Goal: Task Accomplishment & Management: Complete application form

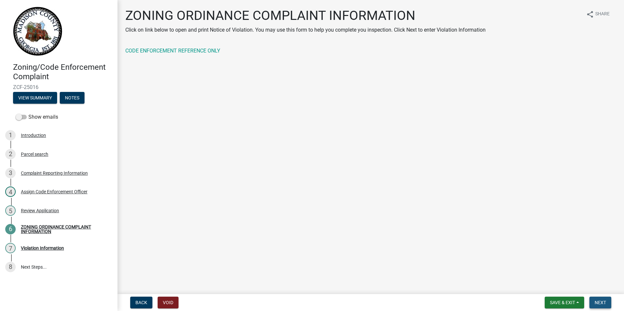
click at [604, 298] on button "Next" at bounding box center [600, 303] width 22 height 12
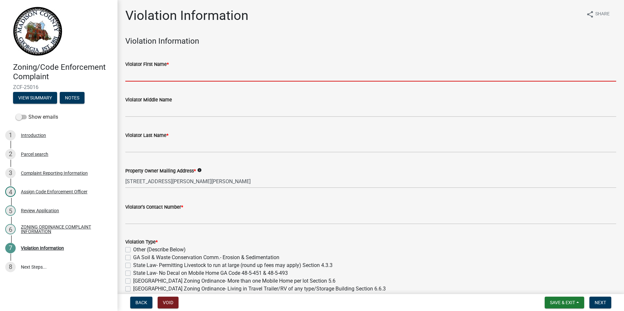
click at [170, 76] on input "Violator First Name *" at bounding box center [370, 74] width 491 height 13
click at [156, 76] on input "Violator First Name *" at bounding box center [370, 74] width 491 height 13
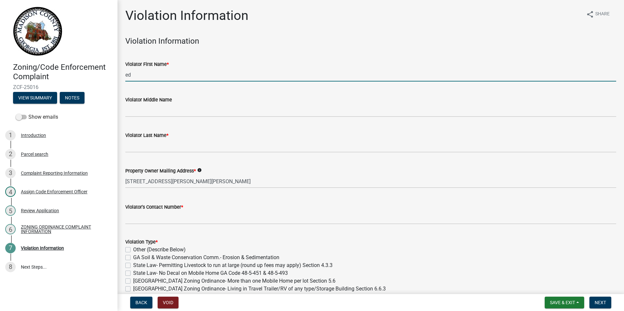
type input "e"
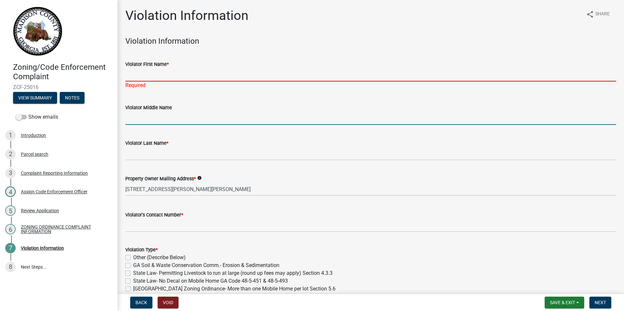
click at [189, 79] on input "Violator First Name *" at bounding box center [370, 74] width 491 height 13
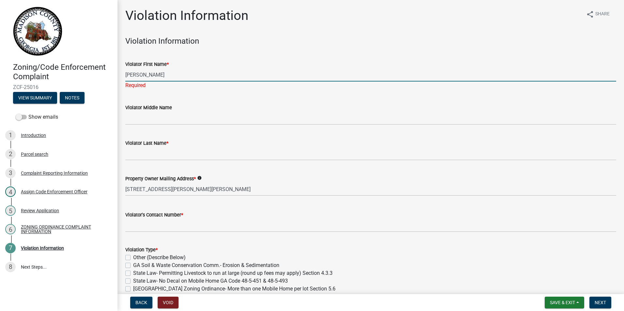
type input "[PERSON_NAME]"
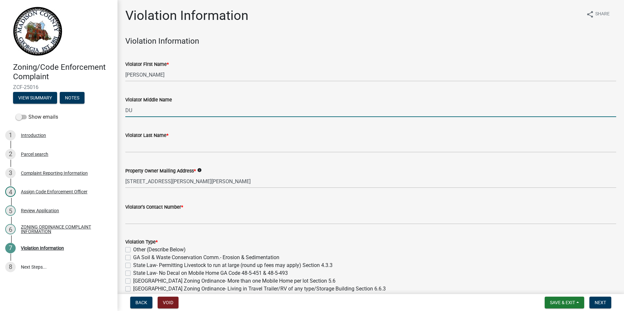
type input "D"
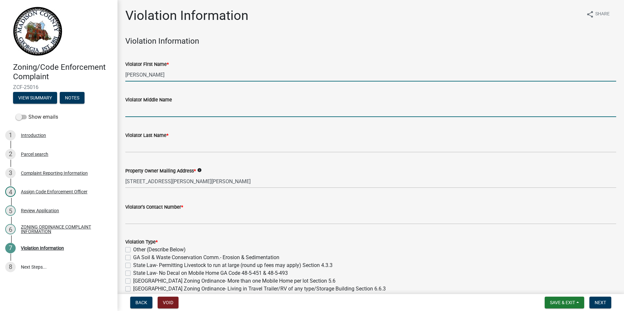
click at [180, 76] on input "[PERSON_NAME]" at bounding box center [370, 74] width 491 height 13
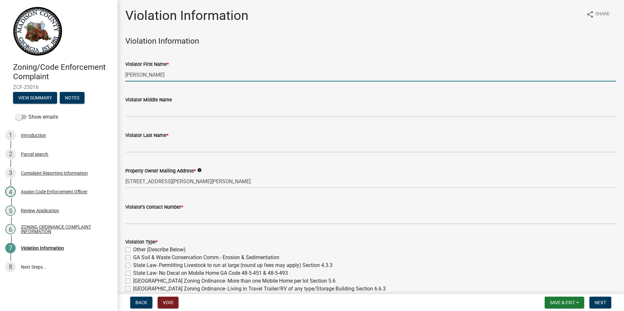
type input "[PERSON_NAME]"
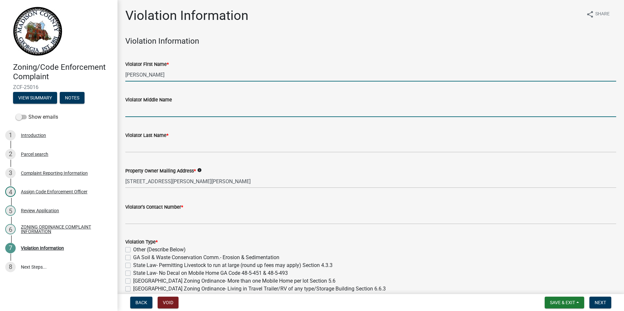
click at [142, 108] on input "Violator Middle Name" at bounding box center [370, 110] width 491 height 13
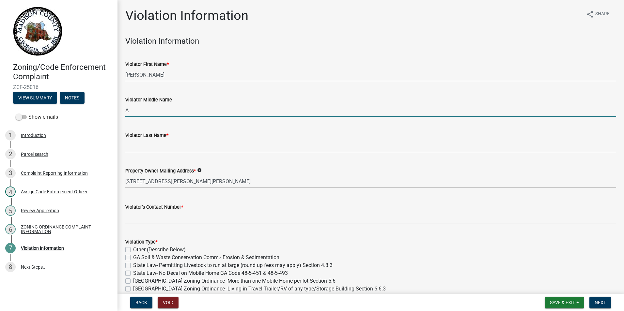
type input "A"
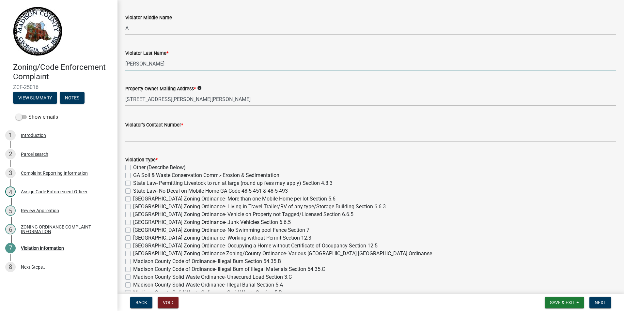
scroll to position [87, 0]
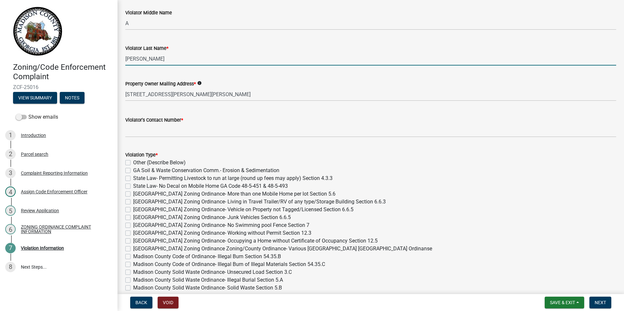
type input "[PERSON_NAME]"
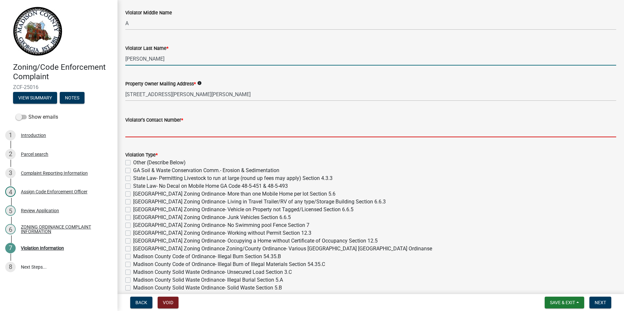
click at [141, 133] on input "text" at bounding box center [370, 130] width 491 height 13
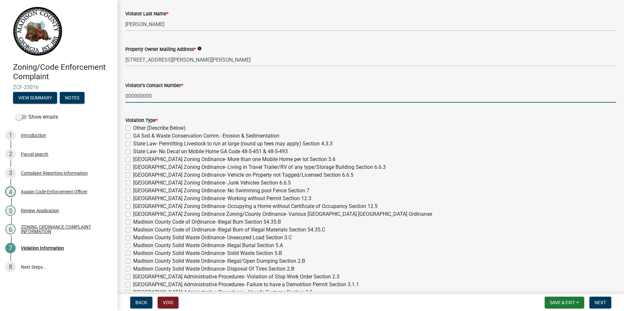
scroll to position [218, 0]
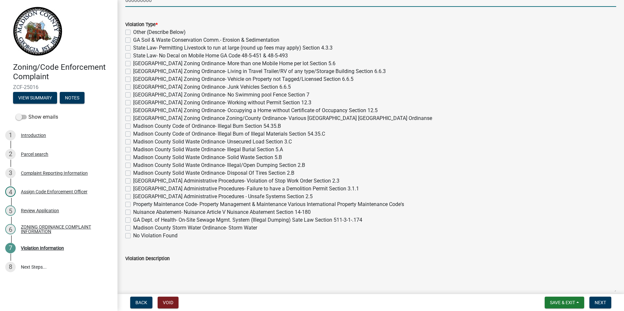
type input "0"
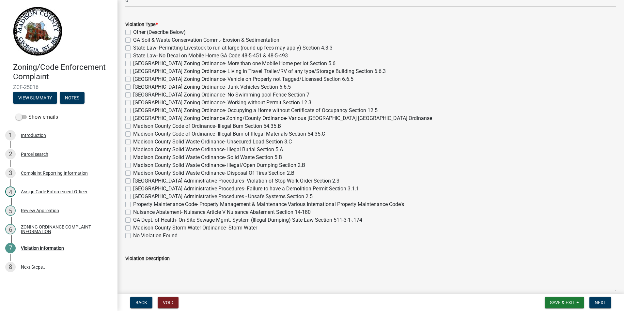
click at [133, 80] on label "[GEOGRAPHIC_DATA] Zoning Ordinance- Vehicle on Property not Tagged/Licensed Sec…" at bounding box center [243, 79] width 220 height 8
click at [133, 80] on input "[GEOGRAPHIC_DATA] Zoning Ordinance- Vehicle on Property not Tagged/Licensed Sec…" at bounding box center [135, 77] width 4 height 4
checkbox input "true"
checkbox input "false"
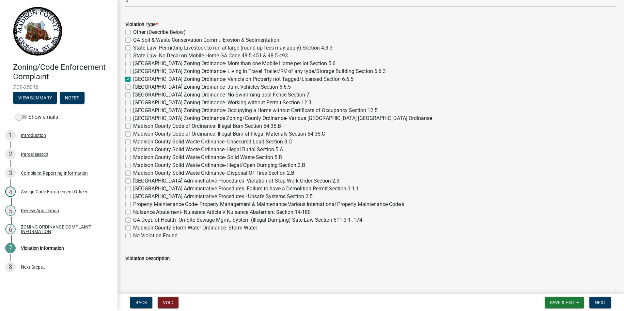
checkbox input "false"
checkbox input "true"
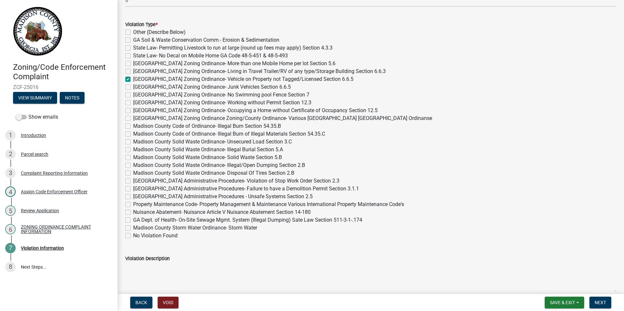
checkbox input "false"
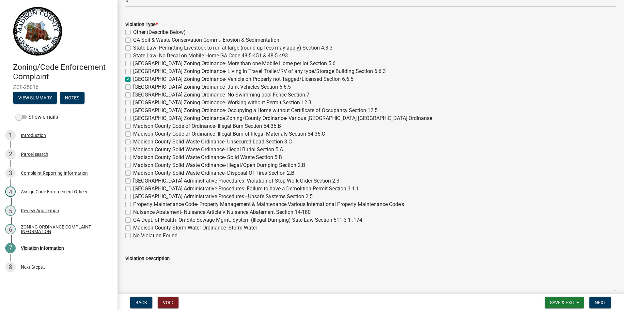
checkbox input "false"
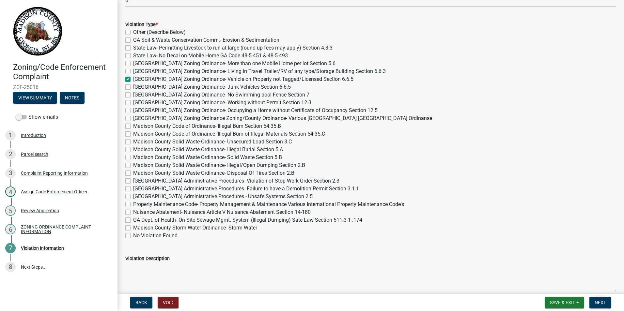
checkbox input "false"
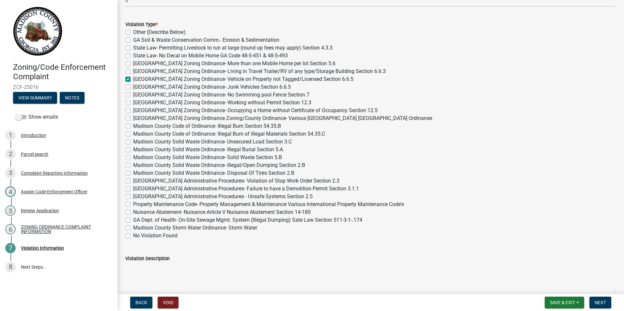
checkbox input "false"
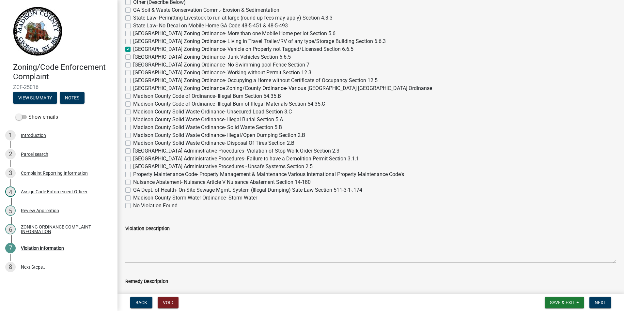
scroll to position [348, 0]
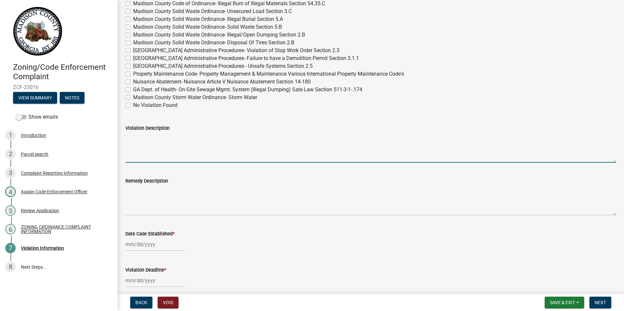
click at [165, 151] on textarea "Violation Description" at bounding box center [370, 147] width 491 height 31
type textarea "3 VEHICLES WIT OUT LICENCES PLATE OR PROVE OF [GEOGRAPHIC_DATA]"
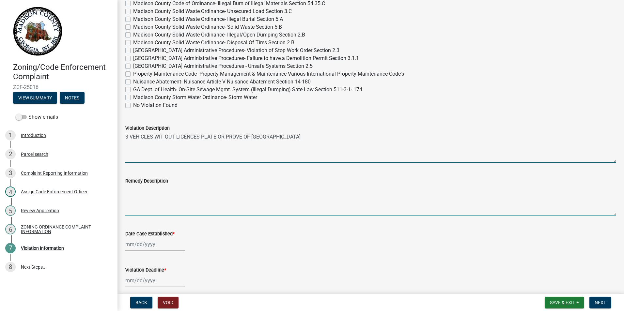
click at [174, 204] on textarea "Remedy Description" at bounding box center [370, 200] width 491 height 31
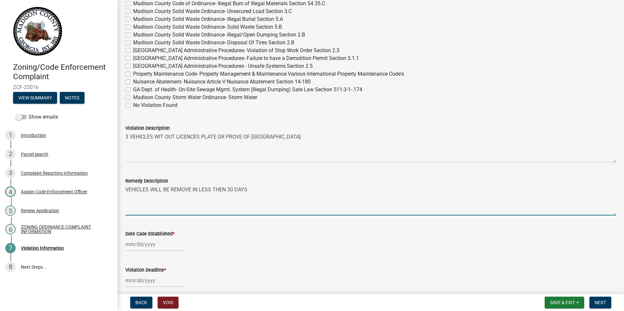
type textarea "VEHICLES WILL BE REMOVE IN LESS THEN 30 DAYS"
select select "8"
select select "2025"
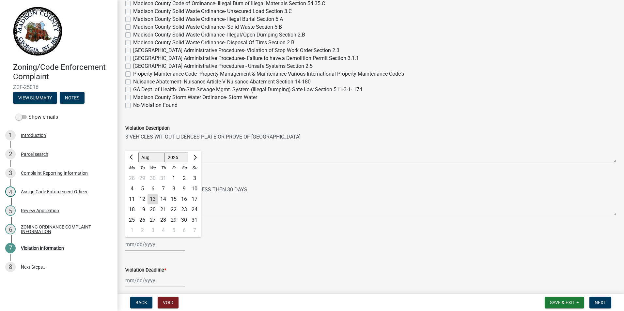
click at [159, 248] on div "[PERSON_NAME] Feb Mar Apr [PERSON_NAME][DATE] Oct Nov [DATE] 1526 1527 1528 152…" at bounding box center [155, 244] width 60 height 13
click at [195, 159] on button "Next month" at bounding box center [194, 157] width 8 height 10
select select "9"
click at [187, 188] on div "13" at bounding box center [184, 189] width 10 height 10
type input "[DATE]"
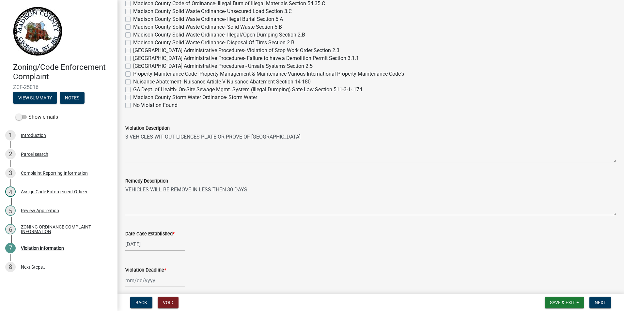
click at [144, 248] on div "[DATE]" at bounding box center [155, 244] width 60 height 13
select select "9"
select select "2025"
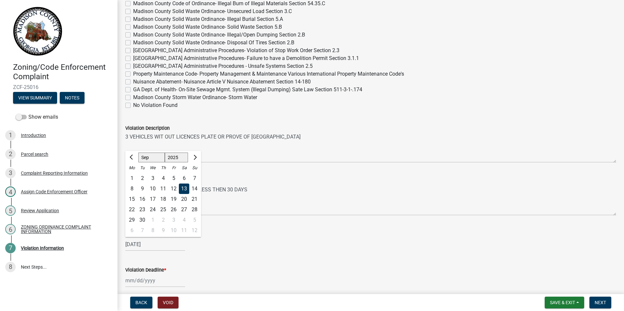
click at [175, 189] on div "12" at bounding box center [173, 189] width 10 height 10
type input "[DATE]"
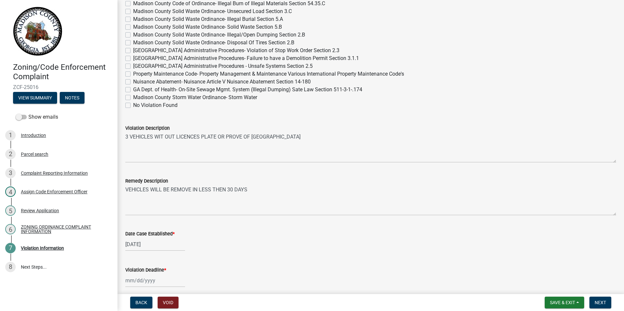
select select "8"
select select "2025"
click at [149, 281] on div "[PERSON_NAME] Feb Mar Apr [PERSON_NAME][DATE] Oct Nov [DATE] 1526 1527 1528 152…" at bounding box center [155, 280] width 60 height 13
click at [197, 192] on button "Next month" at bounding box center [194, 194] width 8 height 10
select select "9"
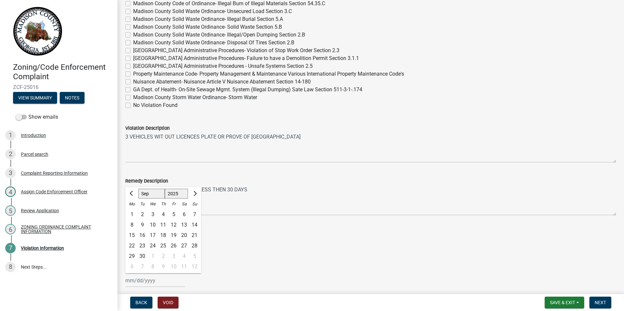
click at [183, 223] on div "13" at bounding box center [184, 225] width 10 height 10
type input "[DATE]"
click at [145, 283] on div "[DATE]" at bounding box center [155, 280] width 60 height 13
select select "9"
select select "2025"
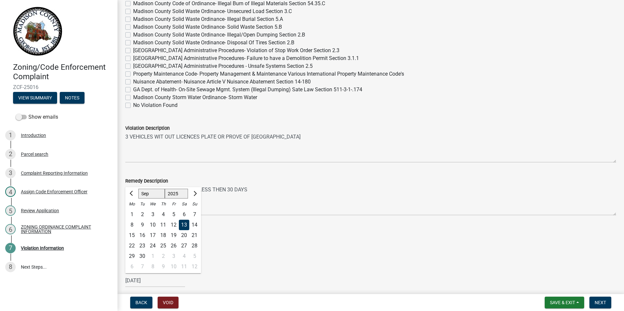
click at [201, 171] on div "Remedy Description VEHICLES WILL BE REMOVE IN LESS THEN 30 DAYS" at bounding box center [370, 192] width 491 height 48
click at [144, 245] on div "[DATE]" at bounding box center [155, 244] width 60 height 13
select select "9"
select select "2025"
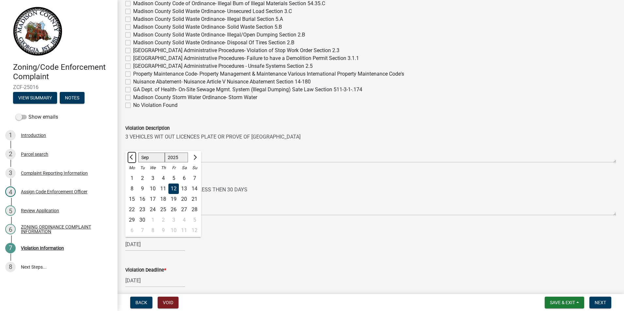
click at [133, 159] on button "Previous month" at bounding box center [132, 157] width 8 height 10
select select "8"
click at [144, 200] on div "12" at bounding box center [142, 199] width 10 height 10
type input "[DATE]"
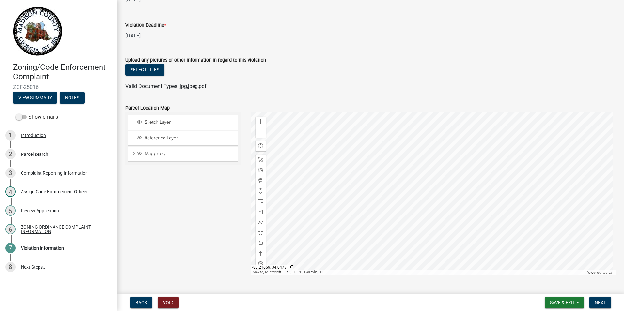
scroll to position [608, 0]
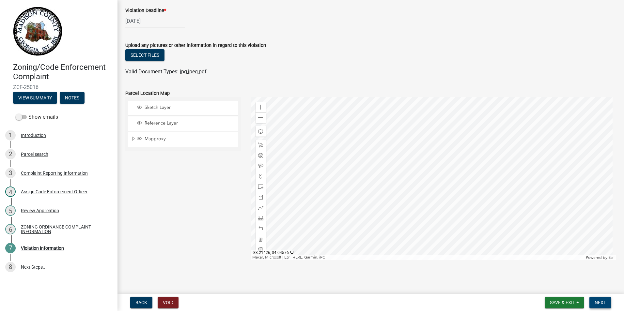
click at [596, 301] on span "Next" at bounding box center [599, 302] width 11 height 5
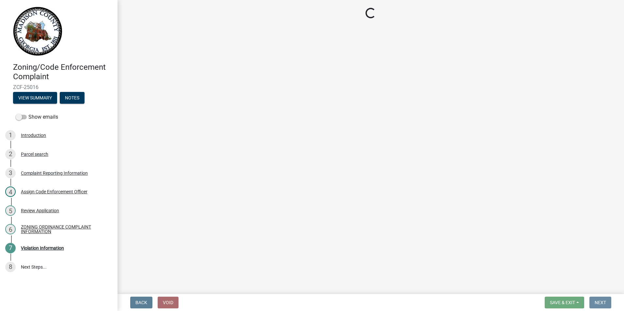
scroll to position [0, 0]
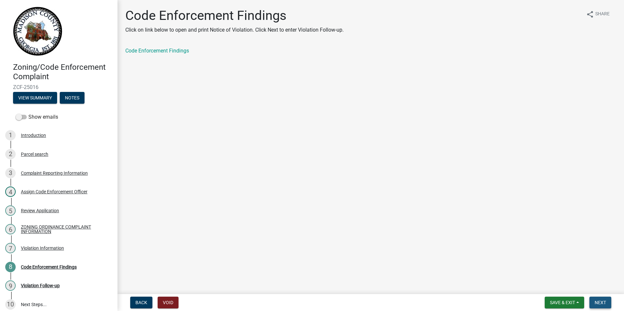
click at [599, 300] on span "Next" at bounding box center [599, 302] width 11 height 5
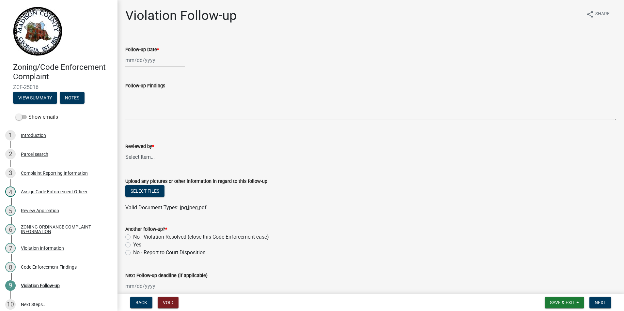
select select "8"
select select "2025"
click at [146, 61] on div "[PERSON_NAME] Feb Mar Apr [PERSON_NAME][DATE] Oct Nov [DATE] 1526 1527 1528 152…" at bounding box center [155, 59] width 60 height 13
click at [195, 72] on span "Next month" at bounding box center [194, 73] width 5 height 5
select select "9"
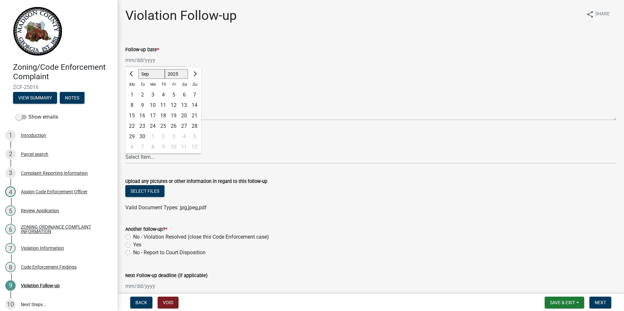
click at [183, 105] on div "13" at bounding box center [184, 105] width 10 height 10
type input "[DATE]"
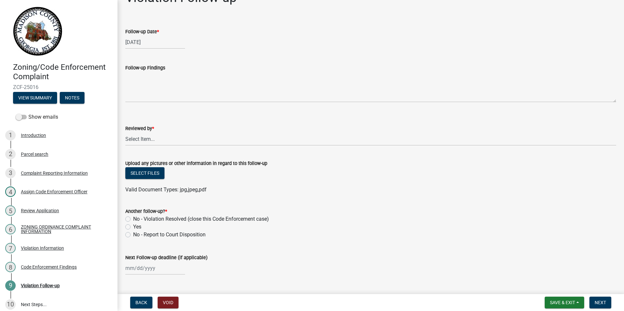
scroll to position [33, 0]
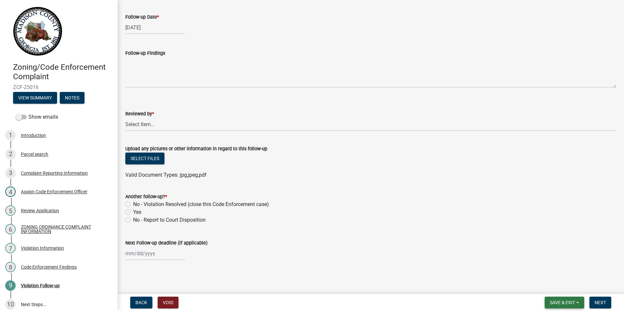
click at [564, 304] on span "Save & Exit" at bounding box center [562, 302] width 25 height 5
click at [558, 287] on button "Save & Exit" at bounding box center [558, 286] width 52 height 16
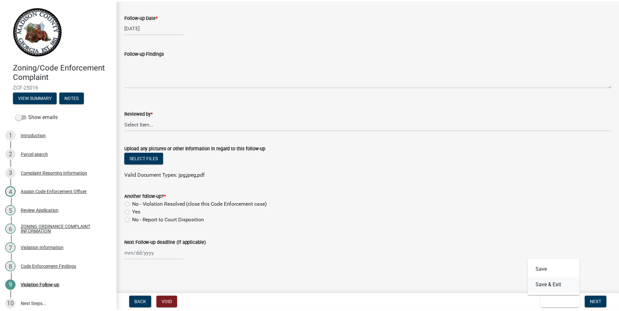
scroll to position [0, 0]
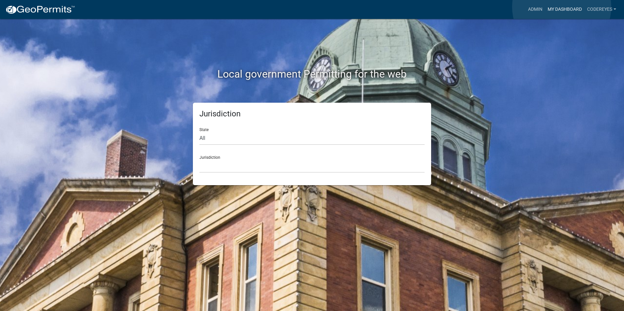
click at [561, 7] on link "My Dashboard" at bounding box center [564, 9] width 39 height 12
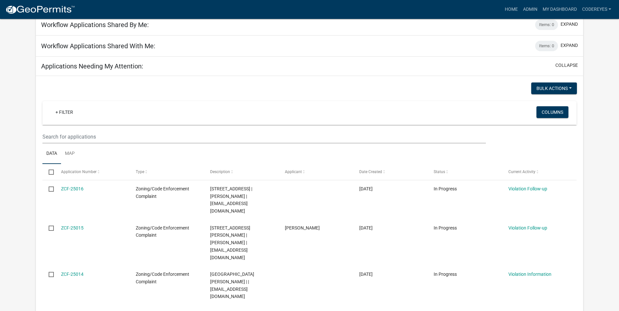
scroll to position [774, 0]
